Goal: Task Accomplishment & Management: Use online tool/utility

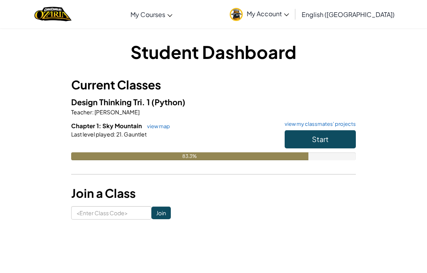
click at [334, 139] on button "Start" at bounding box center [320, 139] width 71 height 18
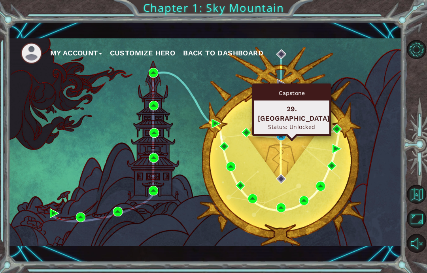
click at [274, 133] on div "My Account Customize Hero Back to Dashboard" at bounding box center [205, 141] width 393 height 207
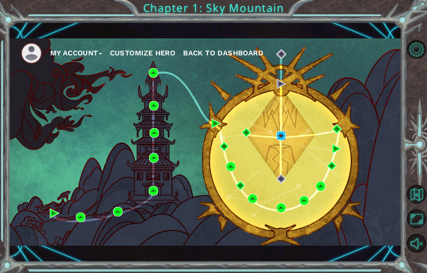
click at [285, 131] on img at bounding box center [280, 135] width 9 height 9
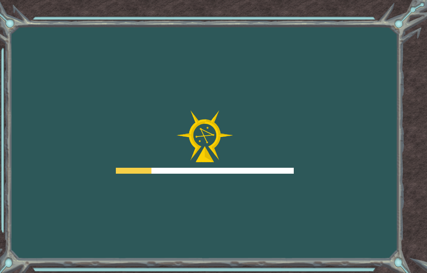
click at [285, 136] on div at bounding box center [205, 141] width 178 height 63
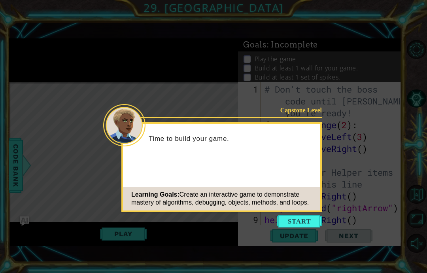
click at [296, 209] on div "Learning Goals: Create an interactive game to demonstrate mastery of algorithms…" at bounding box center [221, 199] width 197 height 24
click at [293, 211] on div "Capstone Level Time to build your game. Learning Goals: Create an interactive g…" at bounding box center [221, 167] width 200 height 90
click at [295, 222] on button "Start" at bounding box center [299, 221] width 45 height 13
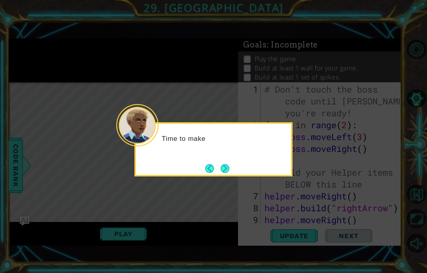
click at [227, 169] on button "Next" at bounding box center [225, 168] width 9 height 9
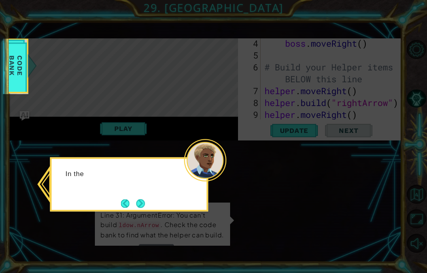
click at [152, 208] on div "In the" at bounding box center [129, 184] width 158 height 54
click at [143, 206] on button "Next" at bounding box center [140, 203] width 9 height 9
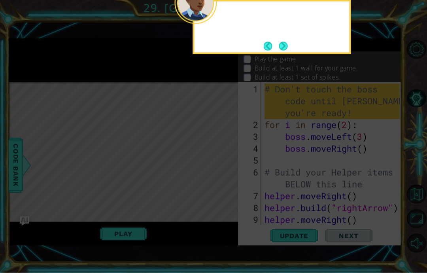
scroll to position [32, 0]
click at [288, 42] on button "Next" at bounding box center [283, 46] width 9 height 9
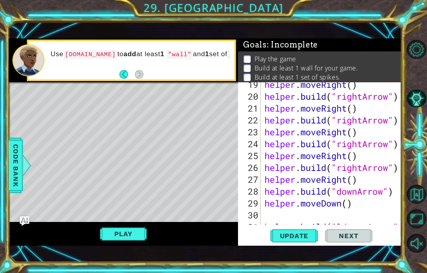
scroll to position [285, 0]
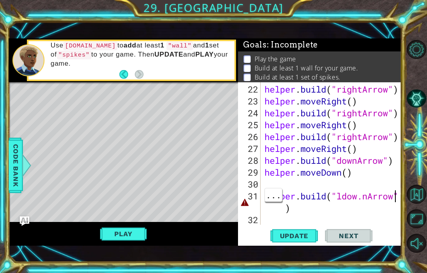
click at [394, 195] on div at bounding box center [396, 11] width 8 height 427
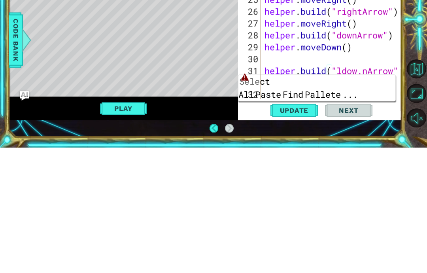
scroll to position [4, 0]
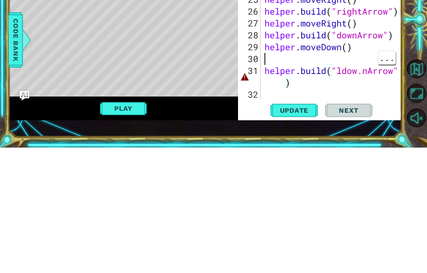
click at [399, 62] on div at bounding box center [396, 11] width 8 height 427
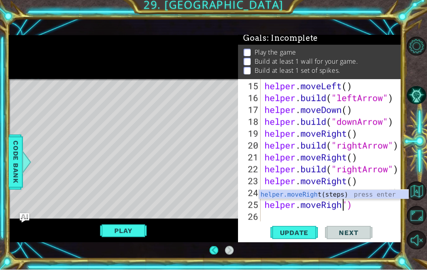
scroll to position [0, 0]
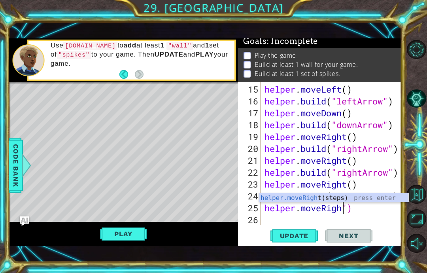
click at [408, 255] on div at bounding box center [417, 146] width 19 height 218
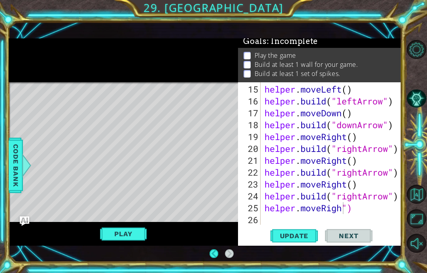
click at [206, 253] on div "1 ההההההההההההההההההההההההההההההההההההההההההההההההההההההההההההההההההההההההההההה…" at bounding box center [205, 142] width 393 height 240
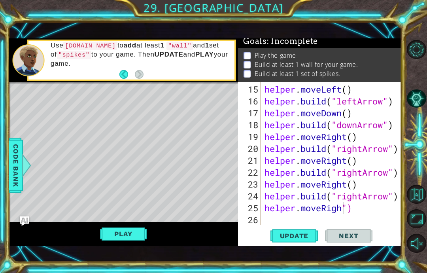
click at [214, 254] on div "1 ההההההההההההההההההההההההההההההההההההההההההההההההההההההההההההההההההההההההההההה…" at bounding box center [205, 142] width 393 height 240
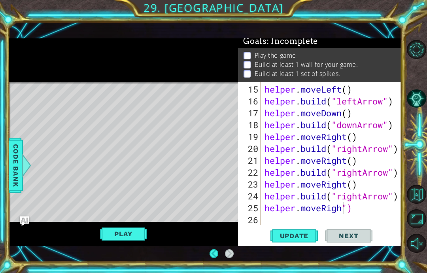
scroll to position [32, 0]
click at [221, 249] on button "Back" at bounding box center [217, 253] width 15 height 9
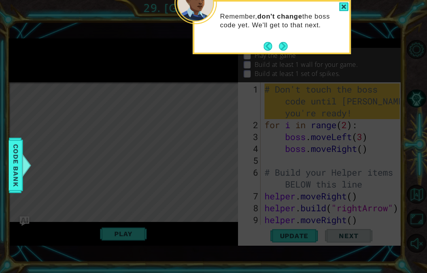
scroll to position [0, 0]
click at [210, 222] on icon at bounding box center [213, 64] width 427 height 418
click at [215, 226] on icon at bounding box center [213, 64] width 427 height 418
click at [279, 42] on button "Next" at bounding box center [283, 46] width 9 height 9
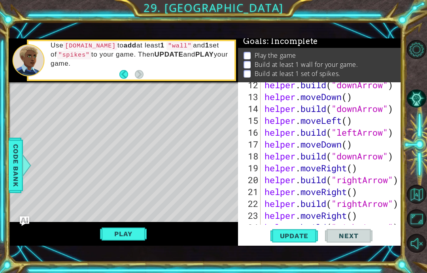
click at [423, 253] on button "Unmute" at bounding box center [416, 243] width 19 height 19
click at [419, 228] on button "Maximize Browser" at bounding box center [416, 218] width 19 height 19
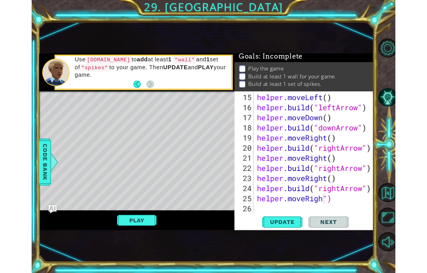
scroll to position [202, 0]
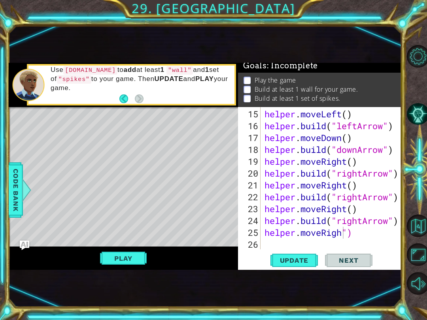
click at [424, 250] on button "Maximize Browser" at bounding box center [418, 255] width 23 height 23
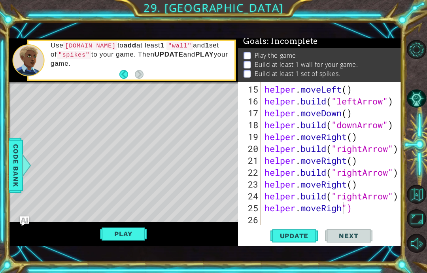
click at [417, 228] on button "Maximize Browser" at bounding box center [416, 218] width 19 height 19
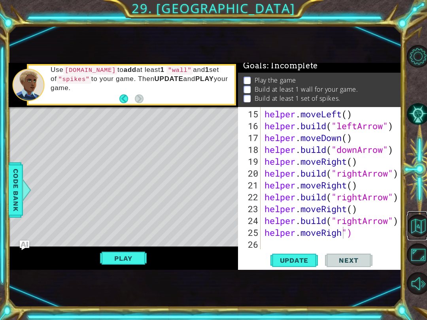
click at [423, 221] on button "Back to Map" at bounding box center [418, 226] width 23 height 23
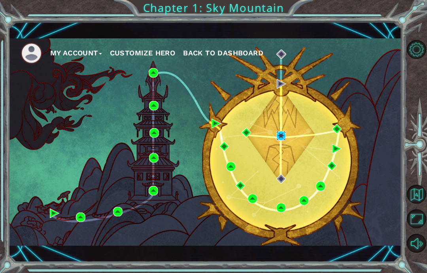
click at [281, 131] on img at bounding box center [280, 135] width 9 height 9
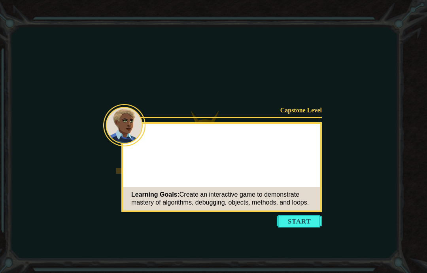
click at [308, 219] on button "Start" at bounding box center [299, 221] width 45 height 13
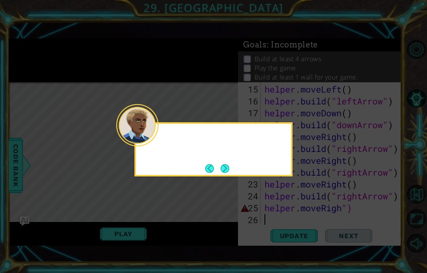
scroll to position [202, 0]
click at [230, 168] on button "Next" at bounding box center [225, 168] width 9 height 9
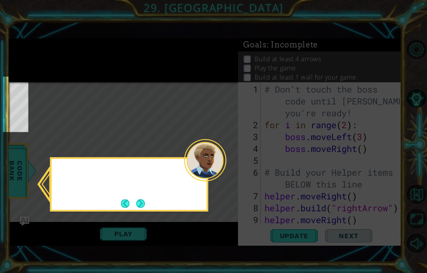
click at [231, 163] on icon at bounding box center [213, 136] width 427 height 273
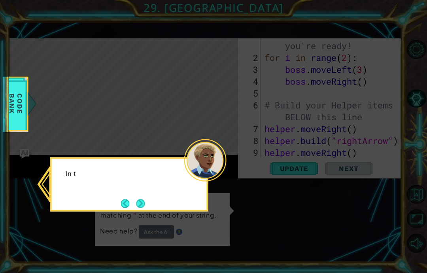
click at [70, 161] on header at bounding box center [129, 160] width 155 height 3
click at [142, 204] on button "Next" at bounding box center [140, 203] width 9 height 9
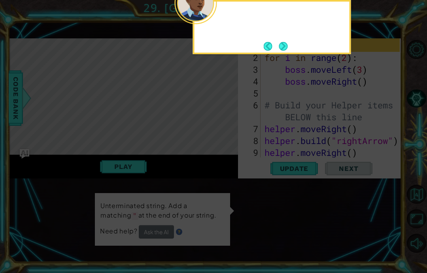
scroll to position [0, 0]
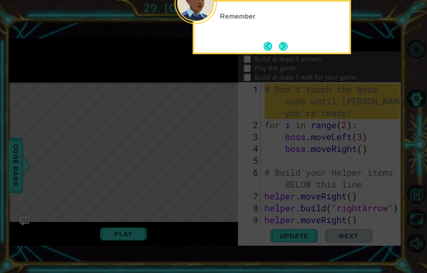
click at [287, 50] on button "Next" at bounding box center [283, 46] width 9 height 9
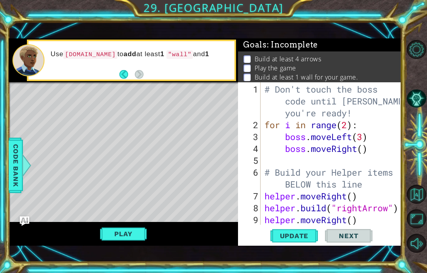
click at [421, 104] on button "AI Hint" at bounding box center [416, 98] width 19 height 19
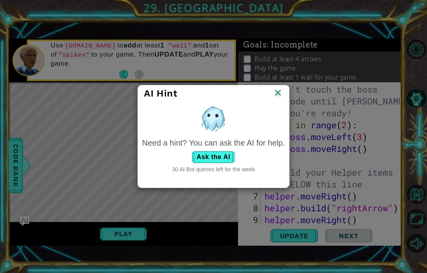
click at [278, 94] on img at bounding box center [278, 93] width 10 height 12
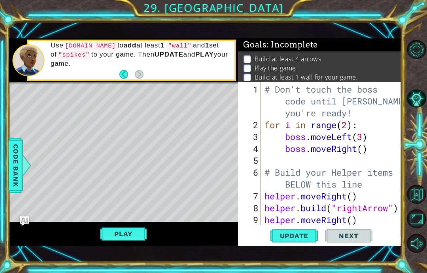
click at [412, 55] on button "Level Options" at bounding box center [416, 49] width 19 height 19
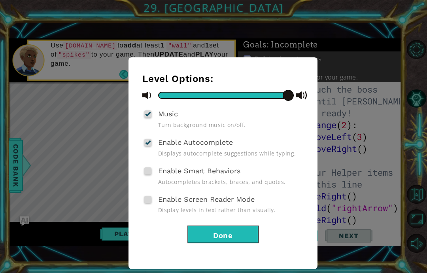
click at [154, 112] on div "Music Turn background music on/off." at bounding box center [222, 118] width 161 height 21
click at [150, 116] on div at bounding box center [148, 114] width 6 height 6
click at [0, 0] on input "Music" at bounding box center [0, 0] width 0 height 0
click at [249, 239] on button "Done" at bounding box center [222, 234] width 71 height 18
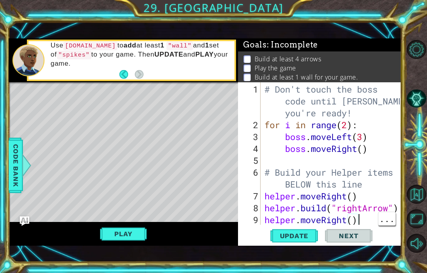
click at [374, 217] on div "# Don't touch the boss code until Vega says you're ready! for i in range ( 2 ) …" at bounding box center [333, 178] width 141 height 190
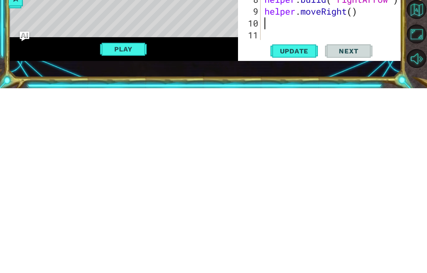
scroll to position [12, 0]
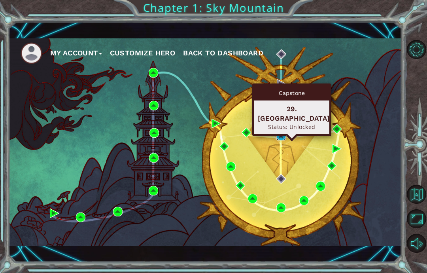
click at [280, 132] on img at bounding box center [280, 135] width 9 height 9
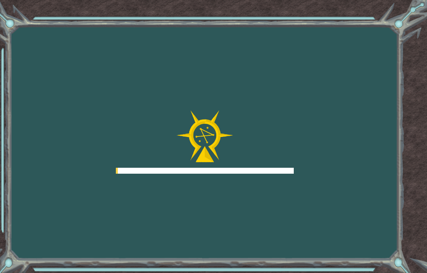
click at [279, 145] on div at bounding box center [205, 141] width 178 height 63
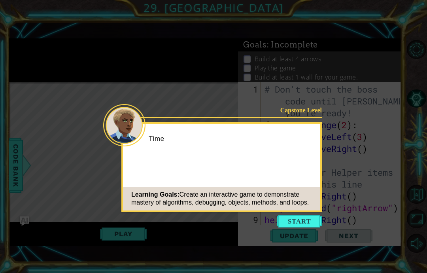
scroll to position [24, 0]
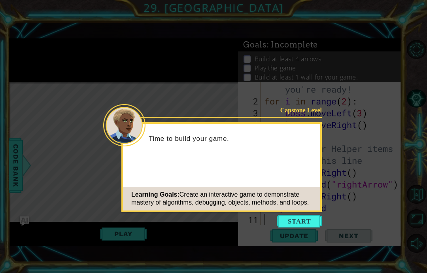
click at [295, 219] on button "Start" at bounding box center [299, 221] width 45 height 13
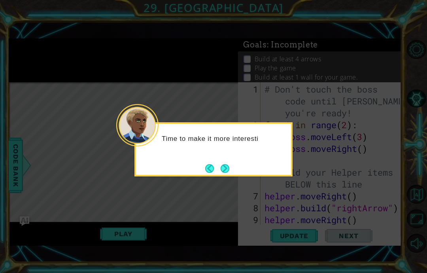
click at [225, 171] on button "Next" at bounding box center [225, 168] width 9 height 9
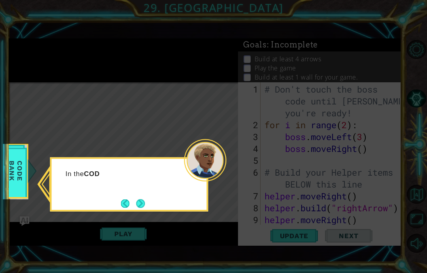
click at [137, 199] on button "Next" at bounding box center [140, 203] width 9 height 9
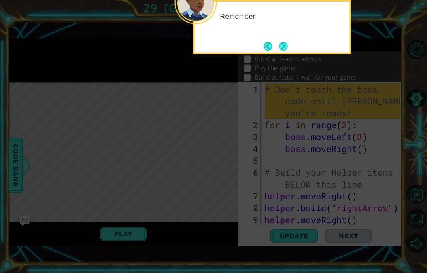
click at [288, 45] on button "Next" at bounding box center [283, 46] width 9 height 9
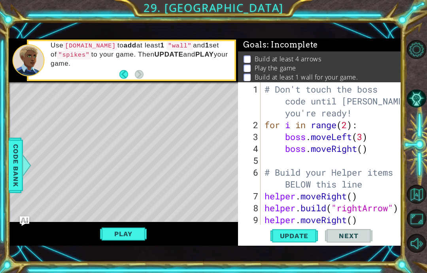
scroll to position [24, 0]
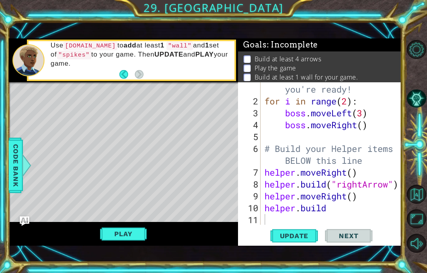
click at [127, 238] on button "Play" at bounding box center [123, 233] width 46 height 15
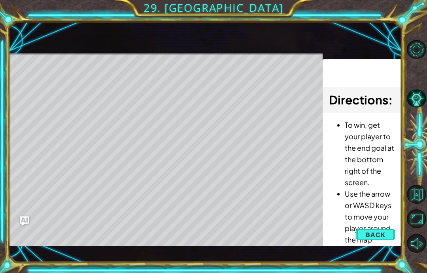
click at [378, 229] on button "Back" at bounding box center [375, 235] width 40 height 16
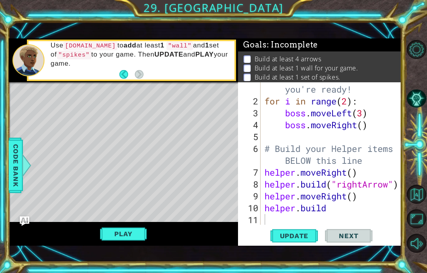
click at [425, 9] on div "1 ההההההההההההההההההההההההההההההההההההההההההההההההההההההההההההההההההההההההההההה…" at bounding box center [213, 136] width 427 height 273
click at [302, 234] on span "Update" at bounding box center [294, 236] width 45 height 8
click at [119, 237] on button "Play" at bounding box center [123, 233] width 46 height 15
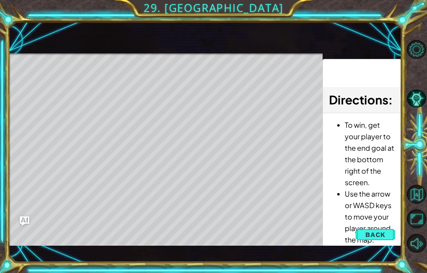
click at [25, 222] on img "Ask AI" at bounding box center [24, 220] width 9 height 9
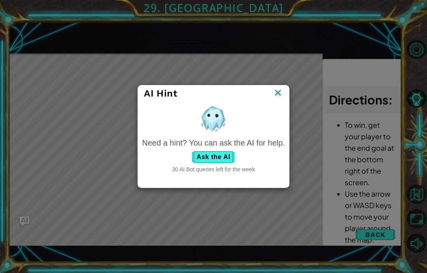
click at [283, 91] on img at bounding box center [278, 93] width 10 height 12
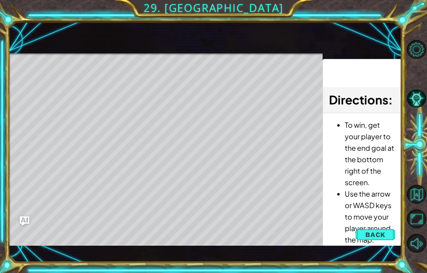
click at [382, 238] on span "Back" at bounding box center [375, 235] width 20 height 8
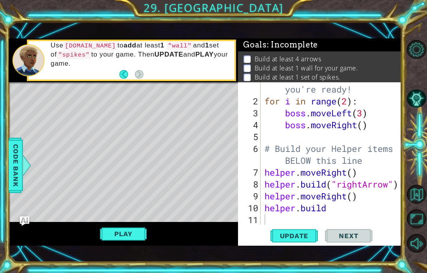
click at [129, 236] on button "Play" at bounding box center [123, 233] width 46 height 15
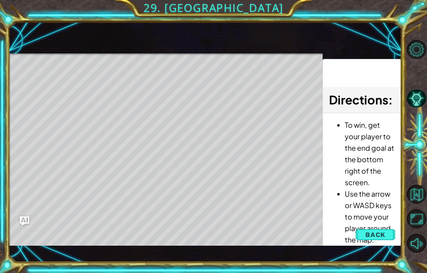
click at [384, 242] on button "Back" at bounding box center [375, 235] width 40 height 16
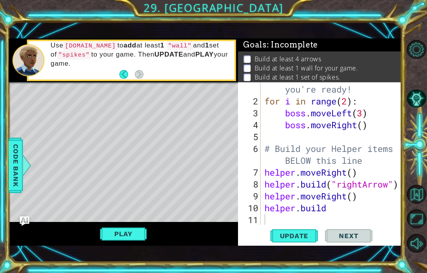
click at [294, 231] on button "Update" at bounding box center [293, 236] width 47 height 16
click at [415, 102] on button "AI Hint" at bounding box center [416, 98] width 19 height 19
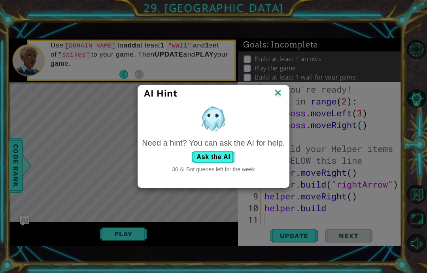
click at [226, 157] on button "Ask the AI" at bounding box center [213, 157] width 44 height 13
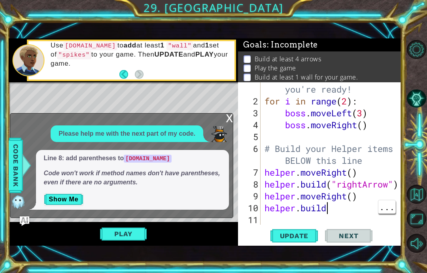
click at [336, 211] on div "# Don't touch the boss code until Vega says you're ready! for i in range ( 2 ) …" at bounding box center [333, 155] width 141 height 190
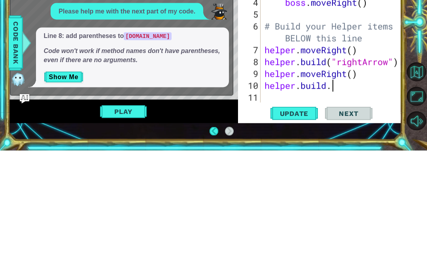
scroll to position [13, 0]
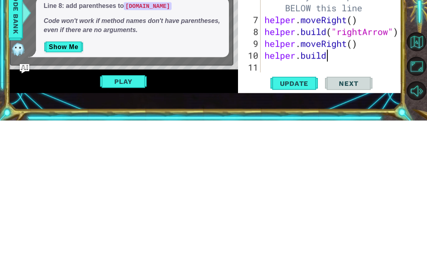
click at [60, 193] on button "Show Me" at bounding box center [64, 199] width 40 height 13
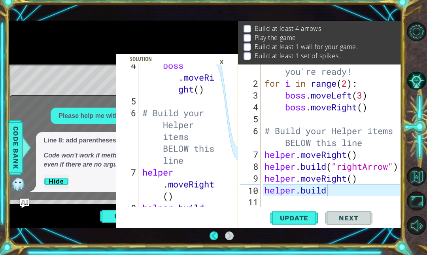
scroll to position [225, 0]
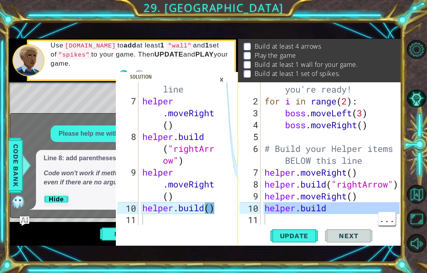
click at [399, 141] on div at bounding box center [396, 142] width 8 height 166
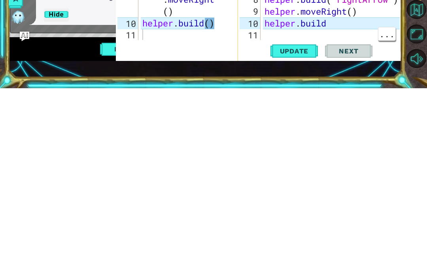
click at [338, 60] on div "# Don't touch the boss code until Vega says you're ready! for i in range ( 2 ) …" at bounding box center [333, 155] width 141 height 190
type textarea "abcde fg"
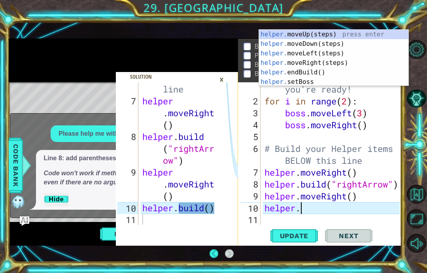
scroll to position [0, 0]
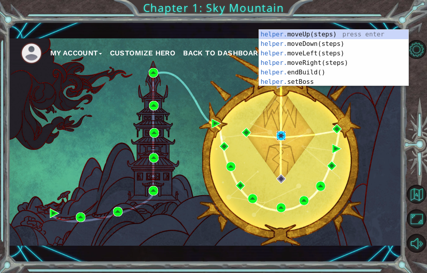
click at [284, 131] on img at bounding box center [280, 135] width 9 height 9
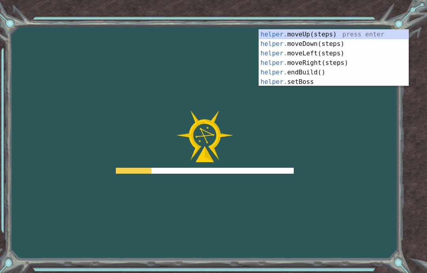
click at [285, 134] on div at bounding box center [205, 141] width 178 height 63
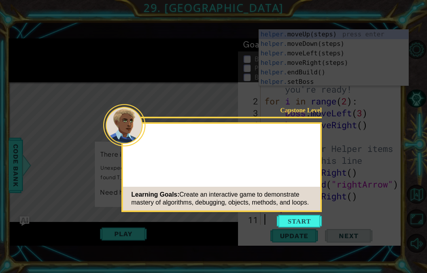
click at [296, 215] on button "Start" at bounding box center [299, 221] width 45 height 13
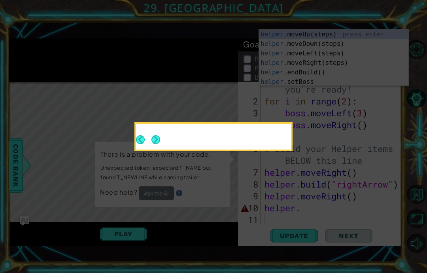
scroll to position [24, 0]
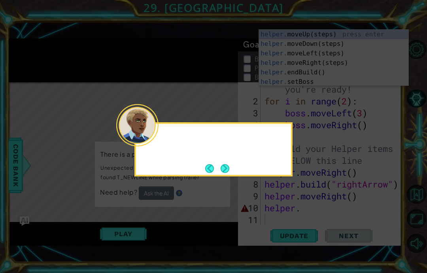
click at [300, 221] on icon at bounding box center [213, 136] width 427 height 273
click at [221, 173] on button "Next" at bounding box center [225, 168] width 9 height 9
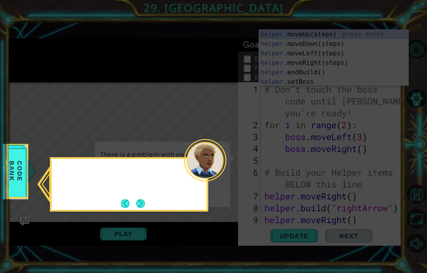
click at [225, 165] on div at bounding box center [205, 160] width 42 height 42
click at [225, 170] on div at bounding box center [205, 160] width 42 height 42
click at [145, 202] on button "Next" at bounding box center [140, 203] width 9 height 9
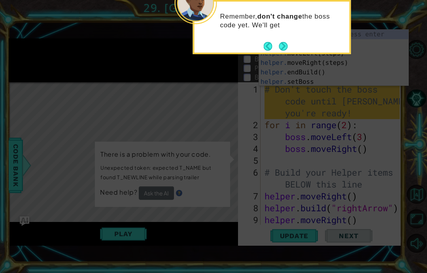
click at [283, 51] on button "Next" at bounding box center [283, 46] width 9 height 9
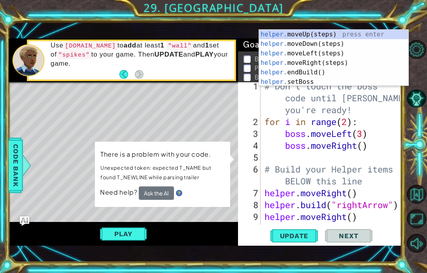
scroll to position [24, 0]
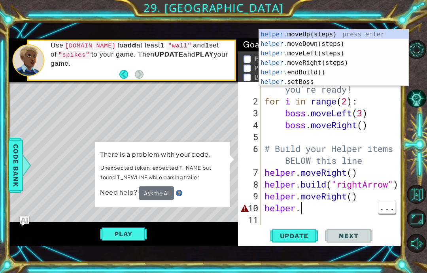
click at [167, 183] on td "There is a problem with your code. Unexpected token: expected T_NAME but found …" at bounding box center [162, 168] width 125 height 38
click at [151, 198] on button "Ask the AI" at bounding box center [156, 193] width 36 height 14
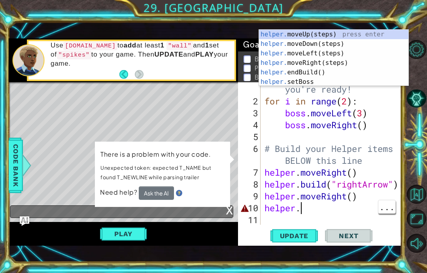
click at [150, 193] on button "Ask the AI" at bounding box center [156, 193] width 36 height 14
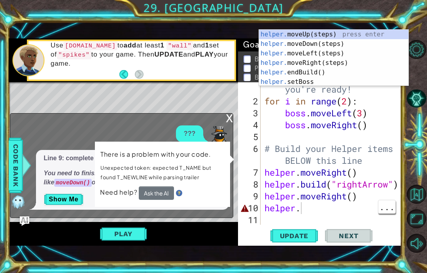
click at [173, 189] on button "Ask the AI" at bounding box center [156, 192] width 35 height 13
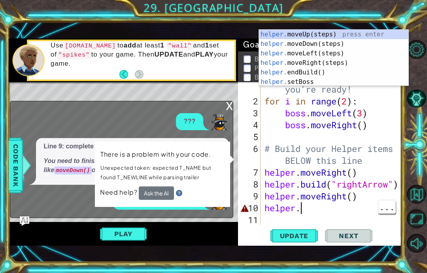
click at [226, 120] on img at bounding box center [219, 122] width 16 height 16
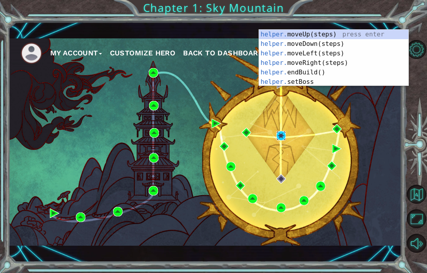
click at [283, 131] on img at bounding box center [280, 135] width 9 height 9
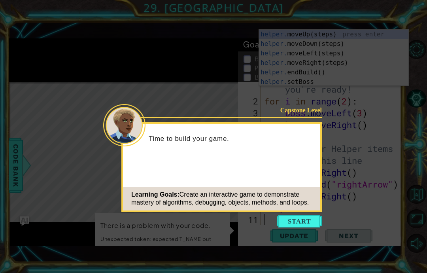
scroll to position [24, 0]
click at [304, 222] on button "Start" at bounding box center [299, 221] width 45 height 13
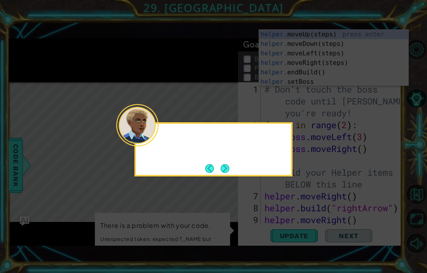
scroll to position [0, 0]
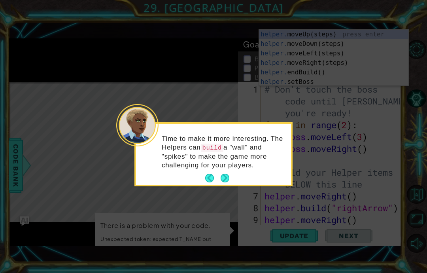
click at [229, 176] on button "Next" at bounding box center [225, 178] width 9 height 9
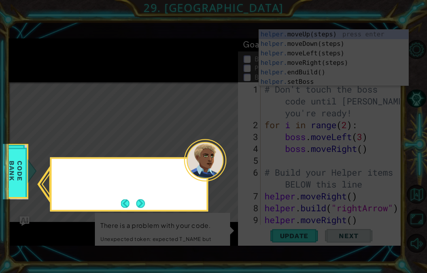
scroll to position [33, 0]
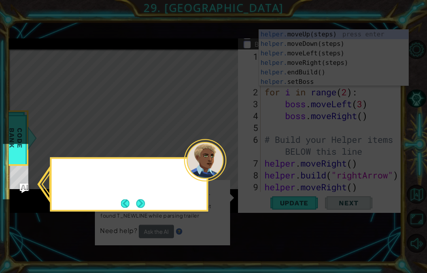
click at [226, 179] on div at bounding box center [205, 160] width 42 height 42
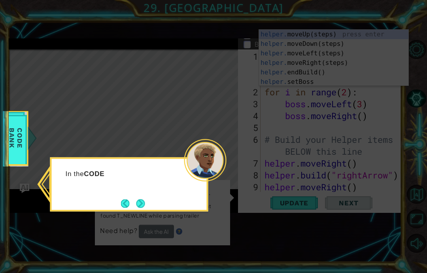
click at [145, 208] on button "Next" at bounding box center [140, 203] width 9 height 9
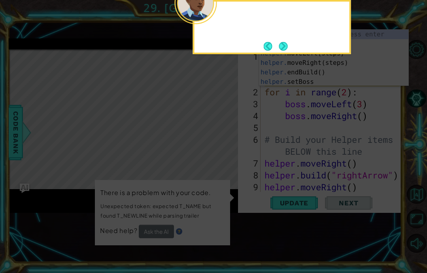
scroll to position [0, 0]
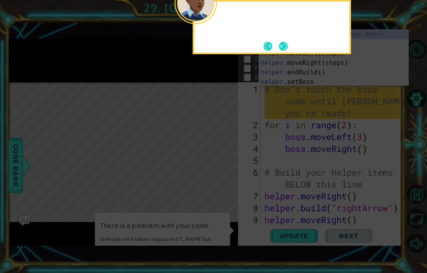
click at [146, 200] on icon at bounding box center [213, 64] width 427 height 418
click at [285, 45] on button "Next" at bounding box center [283, 46] width 9 height 9
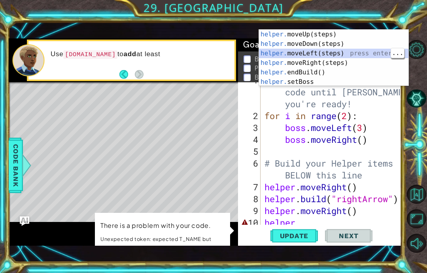
scroll to position [24, 0]
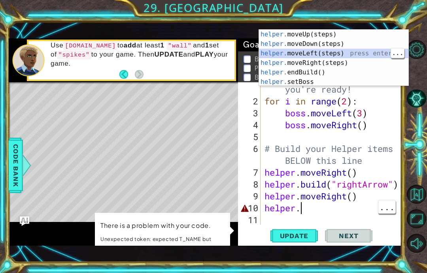
click at [312, 208] on div "# Don't touch the boss code until Vega says you're ready! for i in range ( 2 ) …" at bounding box center [333, 155] width 141 height 190
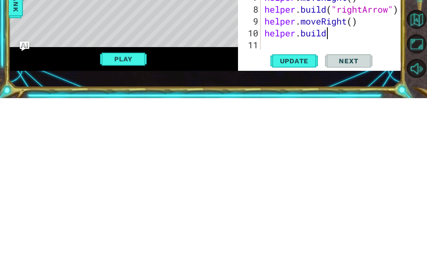
scroll to position [13, 40]
click at [304, 232] on span "Update" at bounding box center [294, 236] width 45 height 8
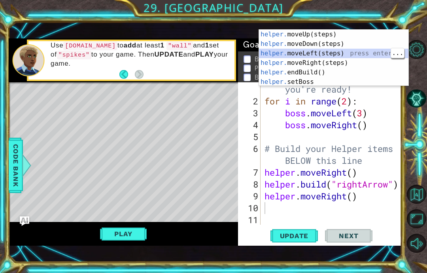
click at [399, 45] on div "helper. moveUp(steps) press enter helper. moveDown(steps) press enter helper. m…" at bounding box center [333, 68] width 149 height 76
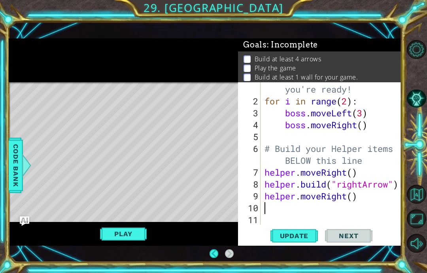
click at [397, 51] on div "Goals : Incomplete" at bounding box center [319, 44] width 163 height 13
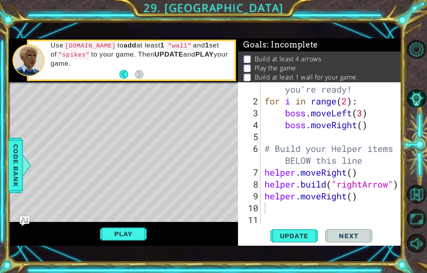
click at [426, 104] on button "AI Hint" at bounding box center [416, 98] width 19 height 19
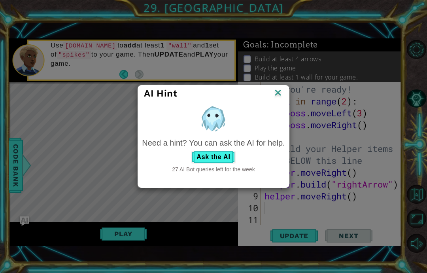
click at [425, 108] on div "AI Hint Need a hint? You can ask the AI for help. Ask the AI 27 AI Bot queries …" at bounding box center [213, 136] width 427 height 273
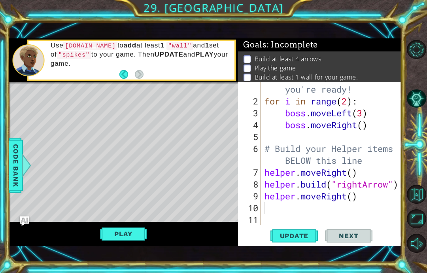
click at [419, 108] on button "AI Hint" at bounding box center [416, 98] width 19 height 19
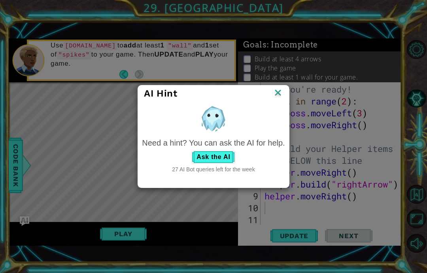
click at [212, 155] on button "Ask the AI" at bounding box center [213, 157] width 44 height 13
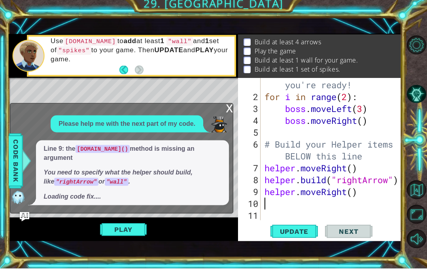
scroll to position [13, 0]
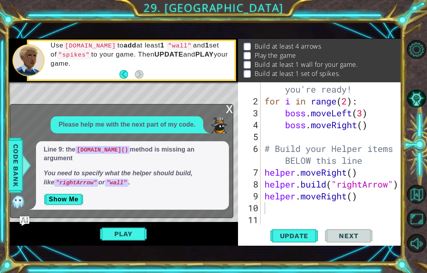
click at [77, 198] on button "Show Me" at bounding box center [64, 199] width 40 height 13
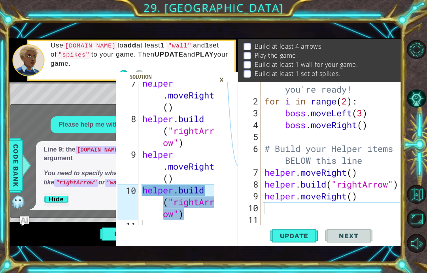
scroll to position [243, 0]
click at [288, 216] on div "# Don't touch the boss code until Vega says you're ready! for i in range ( 2 ) …" at bounding box center [333, 155] width 141 height 190
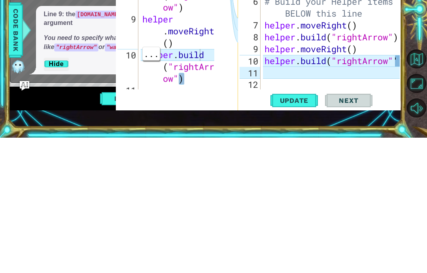
scroll to position [13, 43]
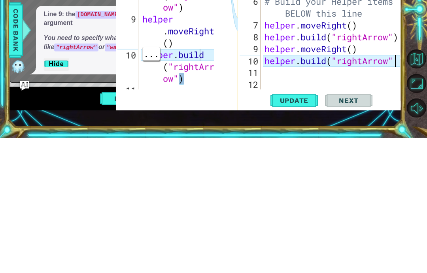
type textarea "ab)cde fg"
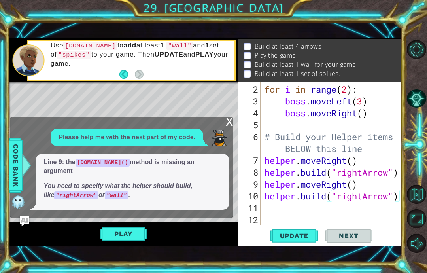
click at [137, 231] on button "Play" at bounding box center [123, 233] width 46 height 15
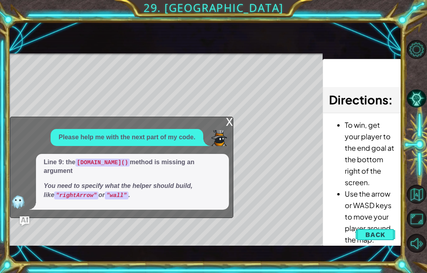
click at [380, 238] on span "Back" at bounding box center [375, 235] width 20 height 8
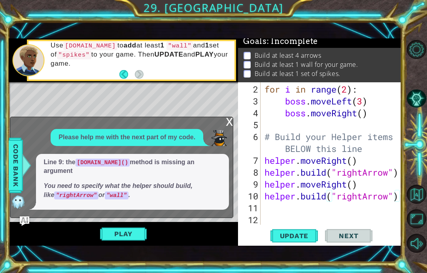
click at [123, 236] on button "Play" at bounding box center [123, 233] width 46 height 15
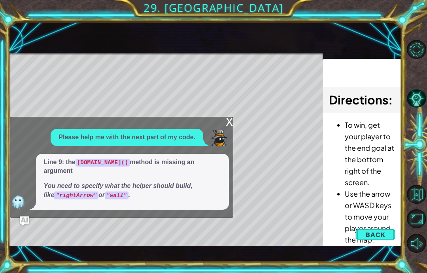
click at [229, 124] on div "x" at bounding box center [229, 121] width 7 height 8
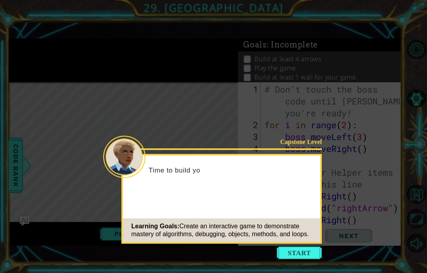
scroll to position [36, 0]
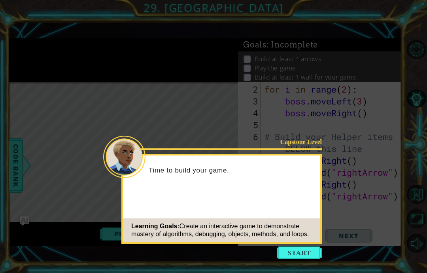
click at [295, 246] on button "Start" at bounding box center [299, 252] width 45 height 13
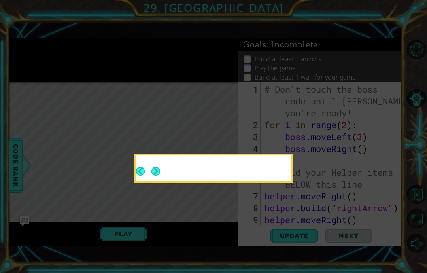
scroll to position [0, 0]
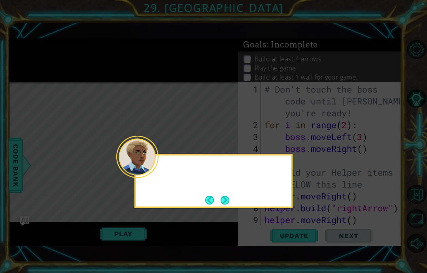
click at [296, 221] on icon at bounding box center [213, 136] width 427 height 273
click at [226, 180] on icon at bounding box center [213, 136] width 427 height 273
click at [226, 195] on button "Next" at bounding box center [225, 199] width 9 height 9
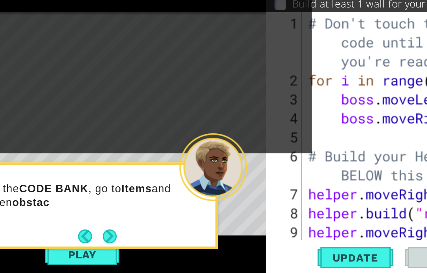
click at [136, 217] on button "Next" at bounding box center [141, 222] width 10 height 10
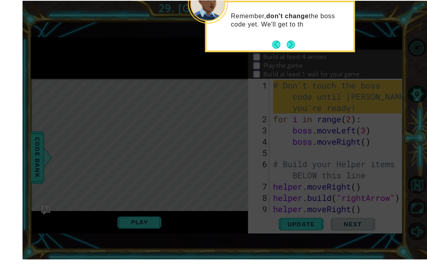
scroll to position [24, 0]
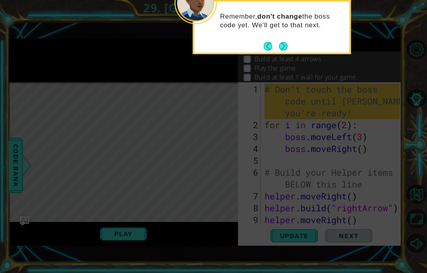
click at [282, 42] on button "Next" at bounding box center [283, 46] width 9 height 9
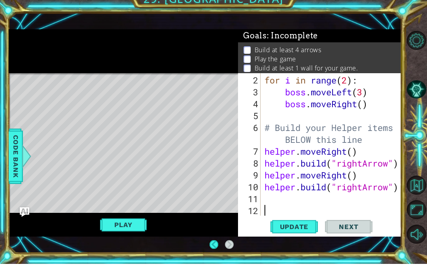
scroll to position [0, 0]
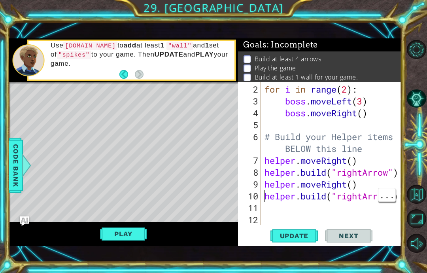
click at [264, 217] on div "for i in range ( 2 ) : boss . moveLeft ( 3 ) boss . moveRight ( ) # Build your …" at bounding box center [333, 166] width 141 height 166
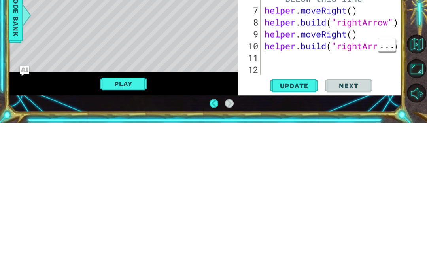
scroll to position [2, 0]
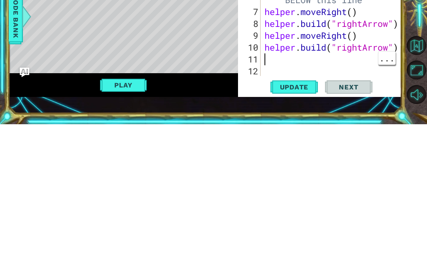
click at [267, 83] on div "for i in range ( 2 ) : boss . moveLeft ( 3 ) boss . moveRight ( ) # Build your …" at bounding box center [333, 166] width 141 height 166
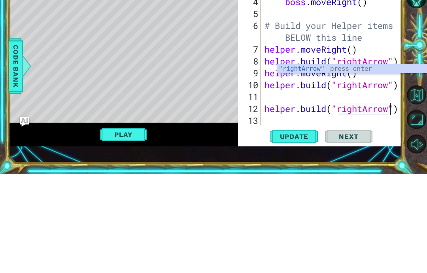
scroll to position [0, 0]
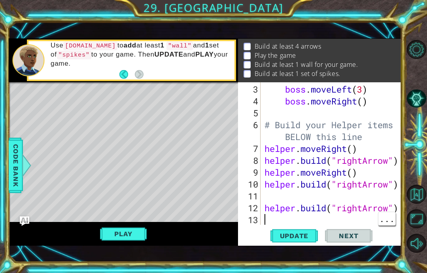
click at [266, 238] on div "boss . moveLeft ( 3 ) boss . moveRight ( ) # Build your Helper items BELOW this…" at bounding box center [333, 166] width 141 height 166
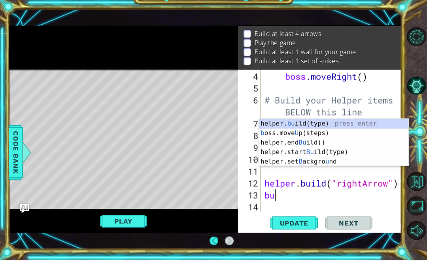
scroll to position [13, 25]
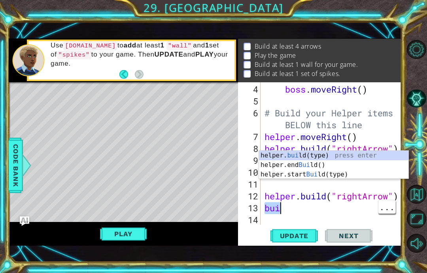
click at [282, 225] on div "boss . moveRight ( ) # Build your Helper items BELOW this line helper . moveRig…" at bounding box center [333, 166] width 141 height 166
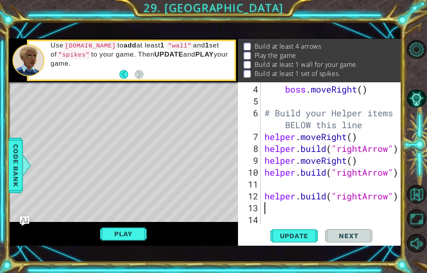
click at [397, 69] on li "Build at least 1 wall for your game." at bounding box center [321, 64] width 155 height 9
click at [311, 240] on span "Update" at bounding box center [294, 236] width 45 height 8
click at [305, 244] on button "Update" at bounding box center [293, 236] width 47 height 16
click at [294, 240] on span "Update" at bounding box center [294, 236] width 45 height 8
click at [304, 240] on span "Update" at bounding box center [294, 236] width 45 height 8
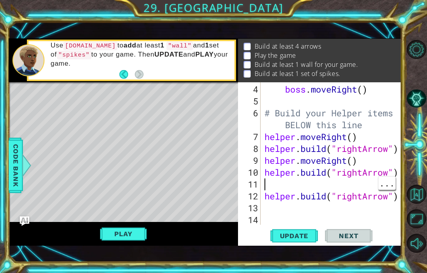
click at [316, 196] on div "boss . moveRight ( ) # Build your Helper items BELOW this line helper . moveRig…" at bounding box center [333, 166] width 141 height 166
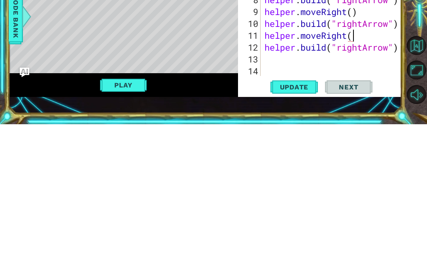
scroll to position [13, 108]
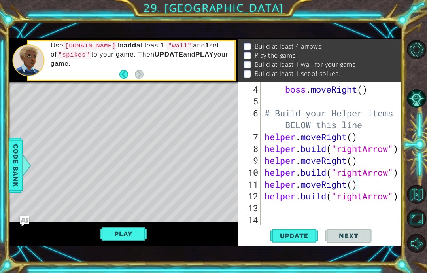
type textarea "abcde fg"
click at [306, 240] on span "Update" at bounding box center [294, 236] width 45 height 8
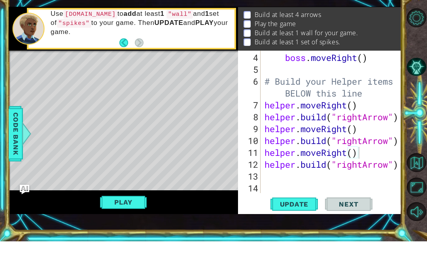
scroll to position [32, 0]
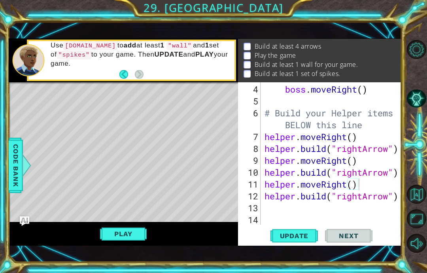
click at [139, 228] on button "Play" at bounding box center [123, 233] width 46 height 15
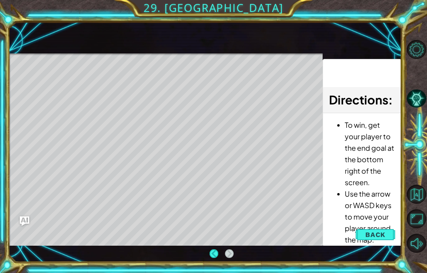
click at [372, 232] on span "Back" at bounding box center [375, 235] width 20 height 8
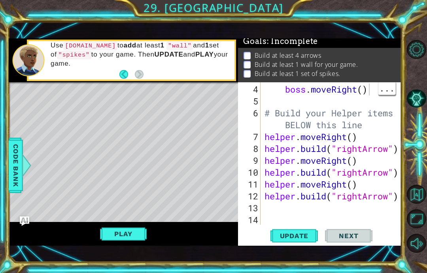
click at [397, 94] on div at bounding box center [396, 124] width 8 height 202
click at [395, 85] on div at bounding box center [396, 124] width 8 height 202
